Goal: Use online tool/utility: Utilize a website feature to perform a specific function

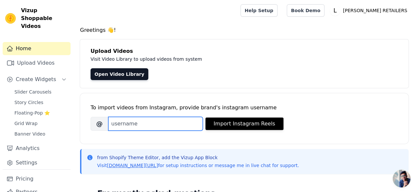
click at [176, 121] on input "Brand's Instagram Username" at bounding box center [155, 124] width 95 height 14
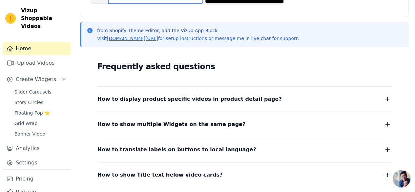
scroll to position [118, 0]
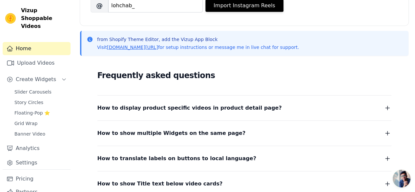
click at [303, 72] on h2 "Frequently asked questions" at bounding box center [245, 75] width 294 height 13
click at [169, 2] on input "lohchab_" at bounding box center [155, 6] width 95 height 14
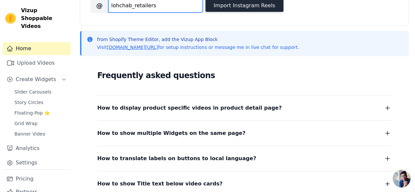
type input "lohchab_retailers"
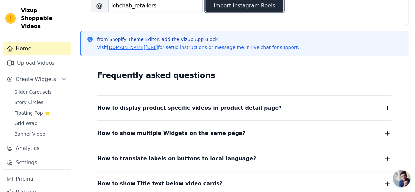
click at [232, 2] on button "Import Instagram Reels" at bounding box center [245, 5] width 78 height 12
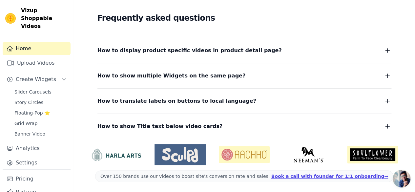
scroll to position [0, 0]
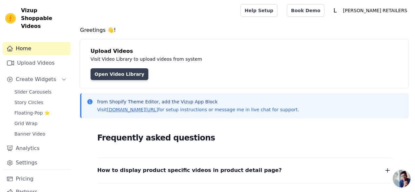
click at [125, 70] on link "Open Video Library" at bounding box center [120, 74] width 58 height 12
